Goal: Information Seeking & Learning: Learn about a topic

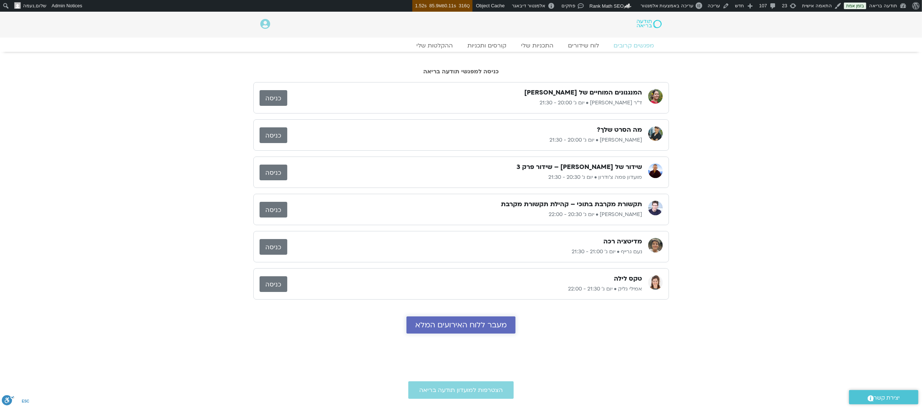
click at [465, 328] on span "מעבר ללוח האירועים המלא" at bounding box center [460, 324] width 91 height 8
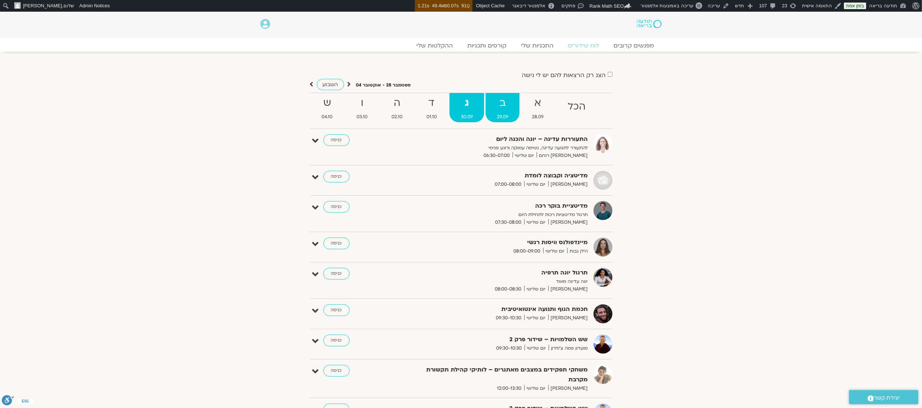
click at [502, 107] on strong "ב" at bounding box center [503, 103] width 34 height 16
